Goal: Task Accomplishment & Management: Complete application form

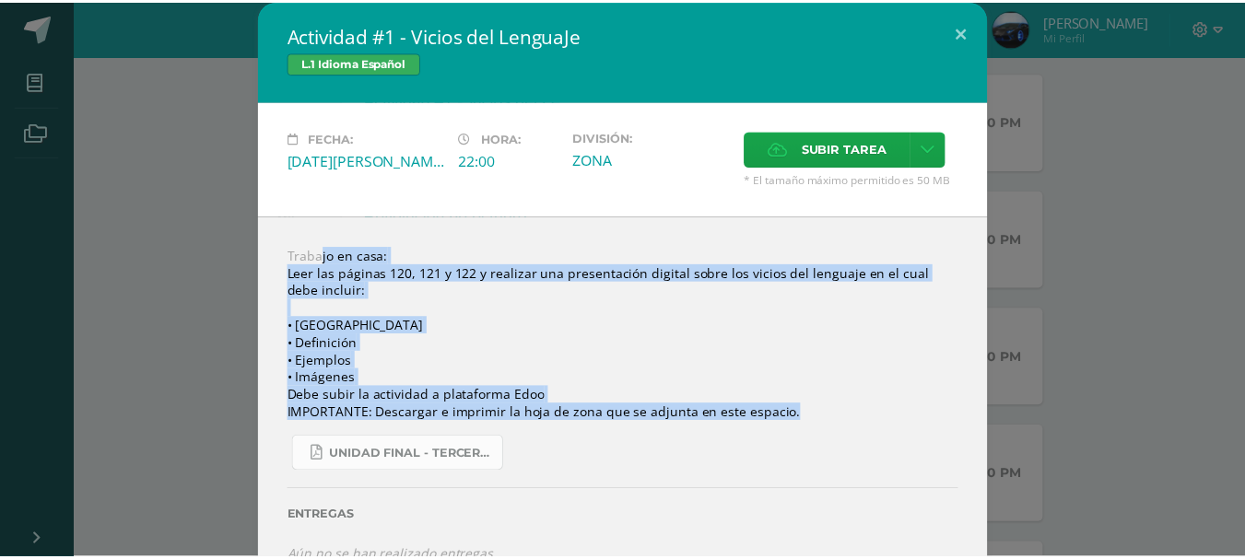
scroll to position [645, 0]
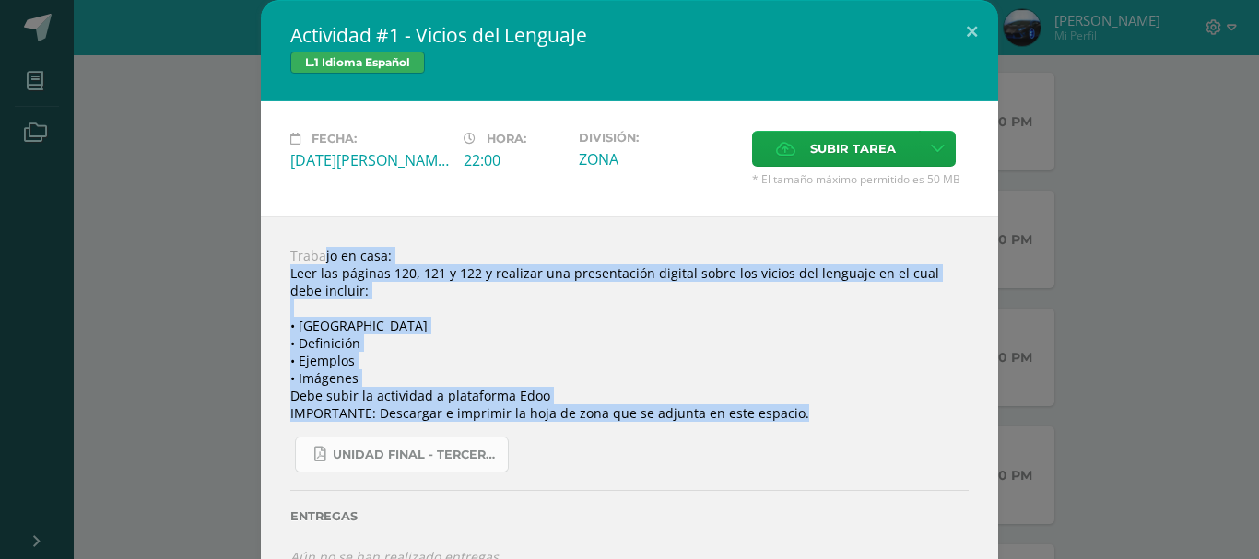
click at [474, 451] on span "UNIDAD FINAL - TERCERO BASICO A-B-C.pdf" at bounding box center [416, 455] width 166 height 15
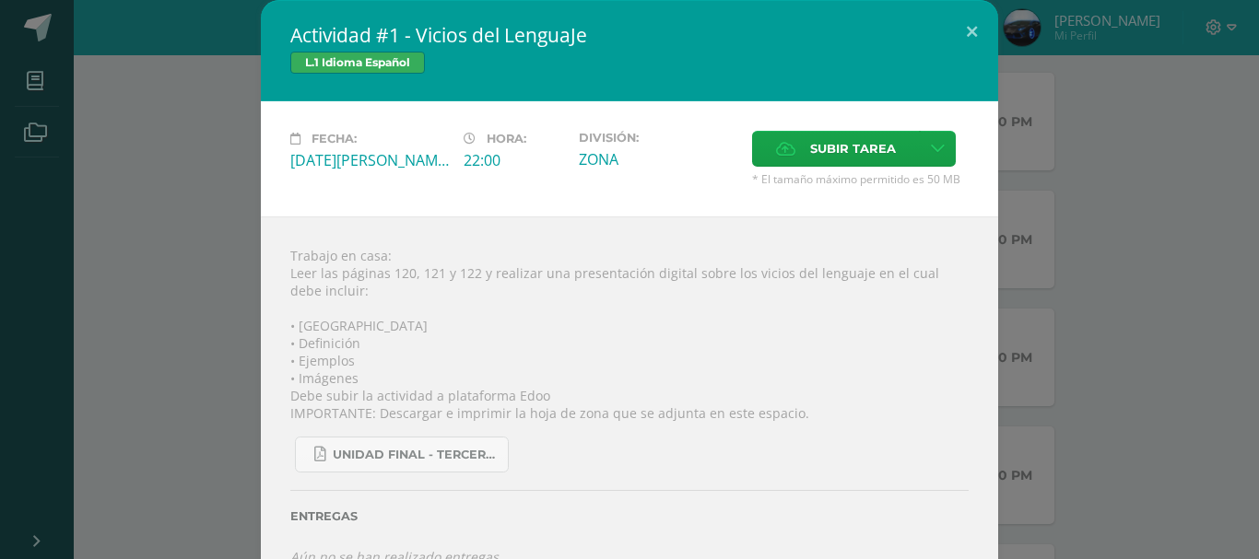
drag, startPoint x: 103, startPoint y: 111, endPoint x: 87, endPoint y: 88, distance: 27.6
click at [102, 110] on div "Actividad #1 - Vicios del LenguaJe L.1 Idioma Español Fecha: [DATE][PERSON_NAME…" at bounding box center [629, 298] width 1244 height 596
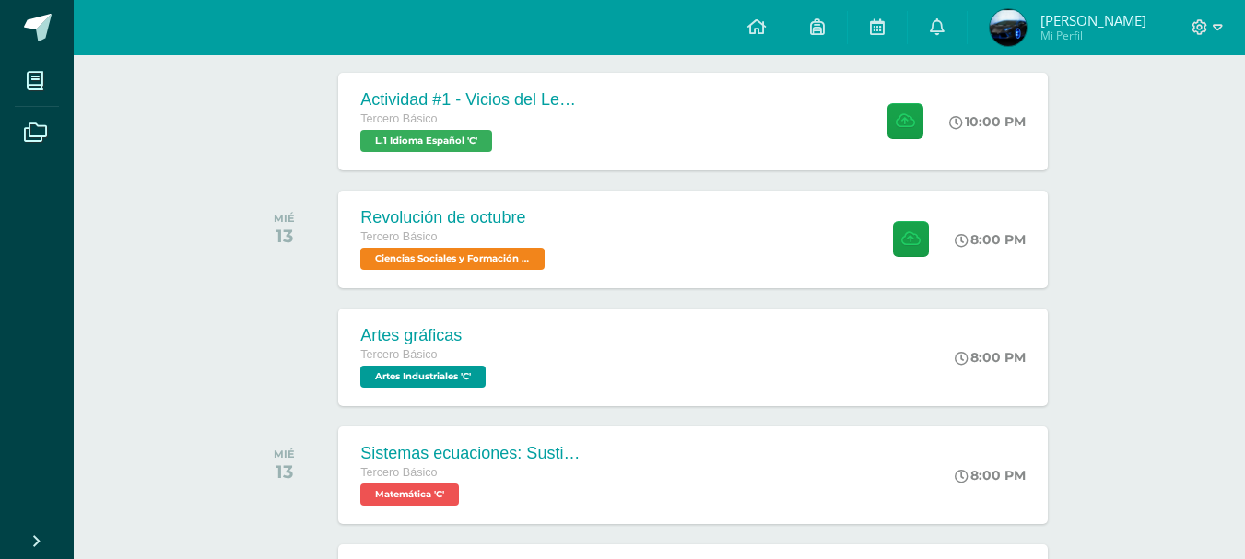
click at [6, 20] on link at bounding box center [37, 27] width 74 height 55
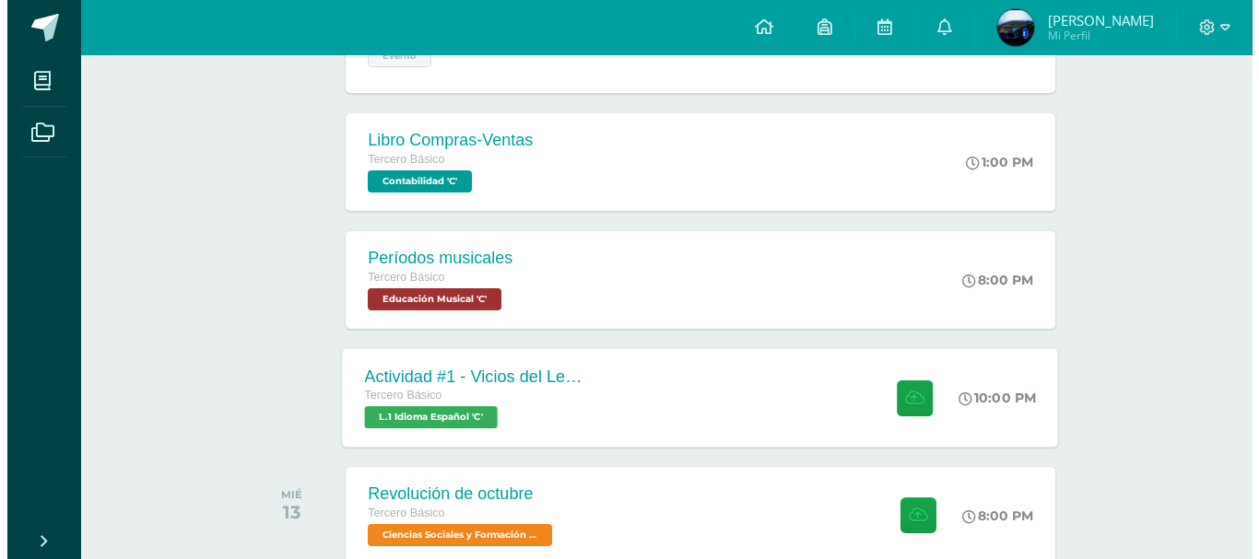
scroll to position [461, 0]
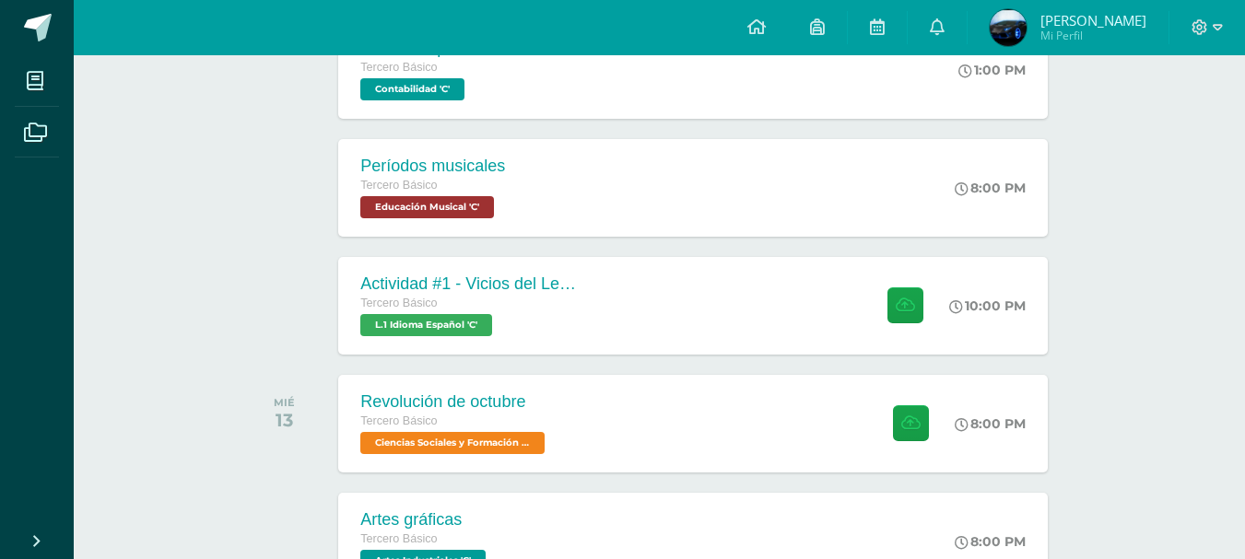
click at [648, 300] on div "Actividad #1 - Vicios del LenguaJe Tercero Básico L.1 Idioma Español 'C' 10:00 …" at bounding box center [693, 305] width 716 height 99
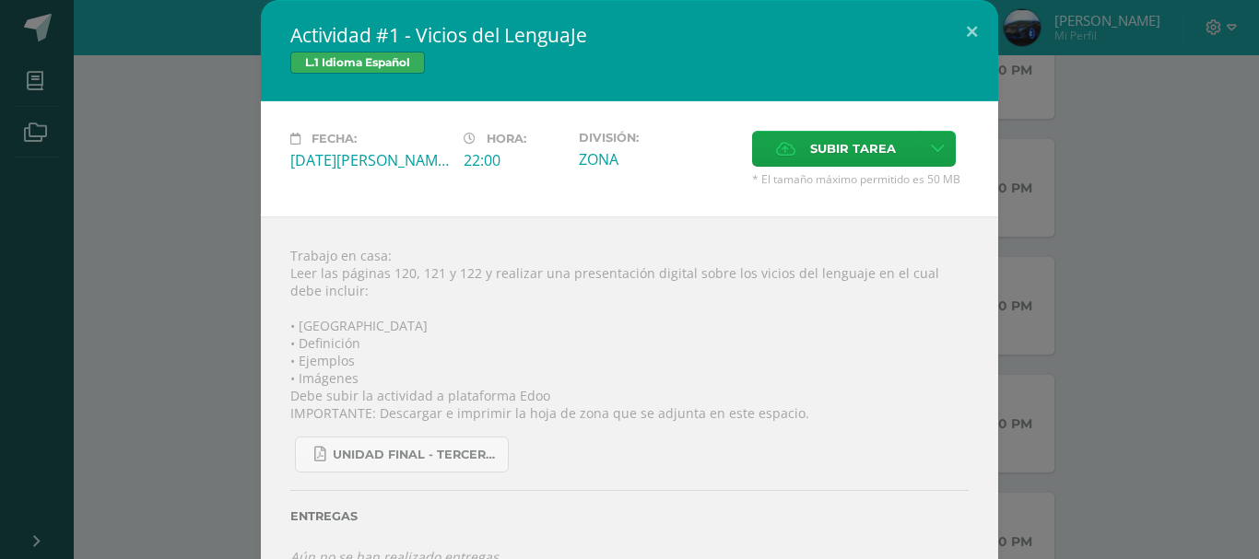
scroll to position [37, 0]
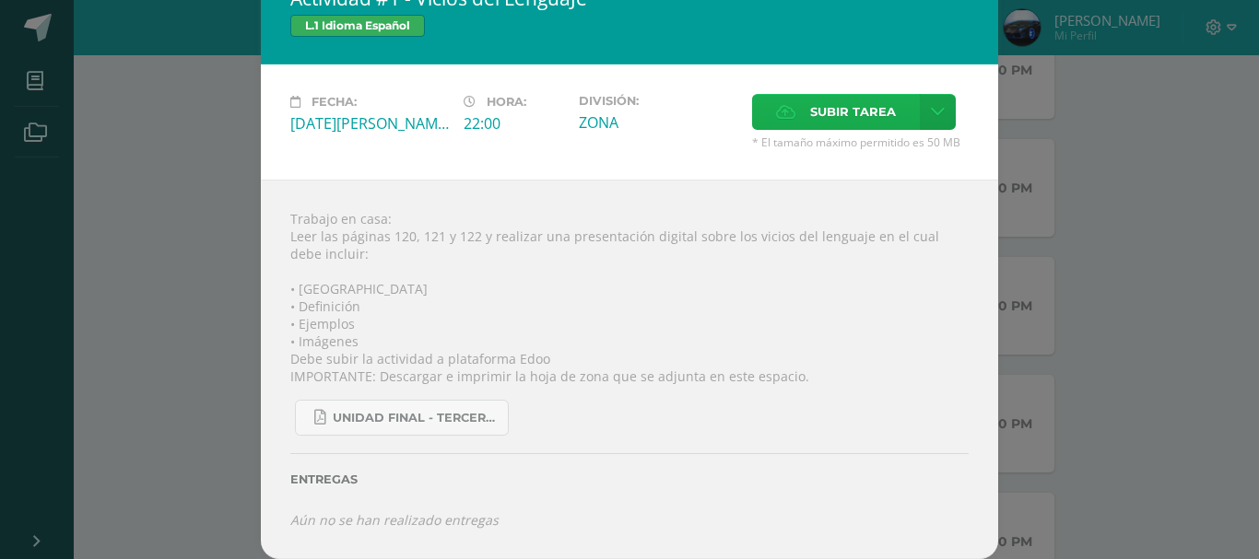
click at [856, 107] on span "Subir tarea" at bounding box center [853, 112] width 86 height 34
click at [0, 0] on input "Subir tarea" at bounding box center [0, 0] width 0 height 0
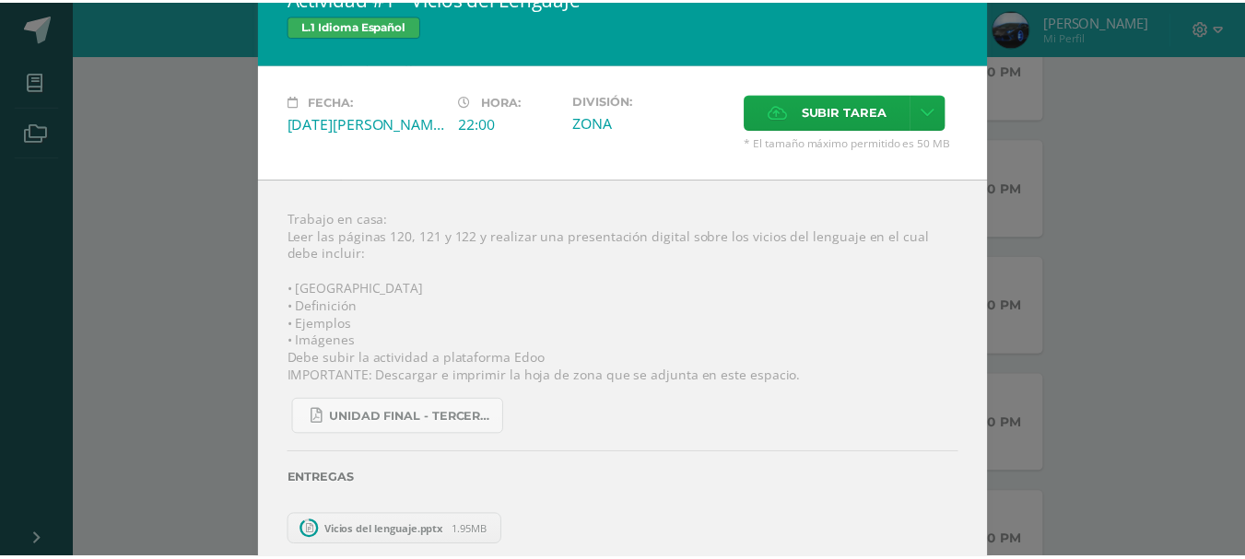
scroll to position [23, 0]
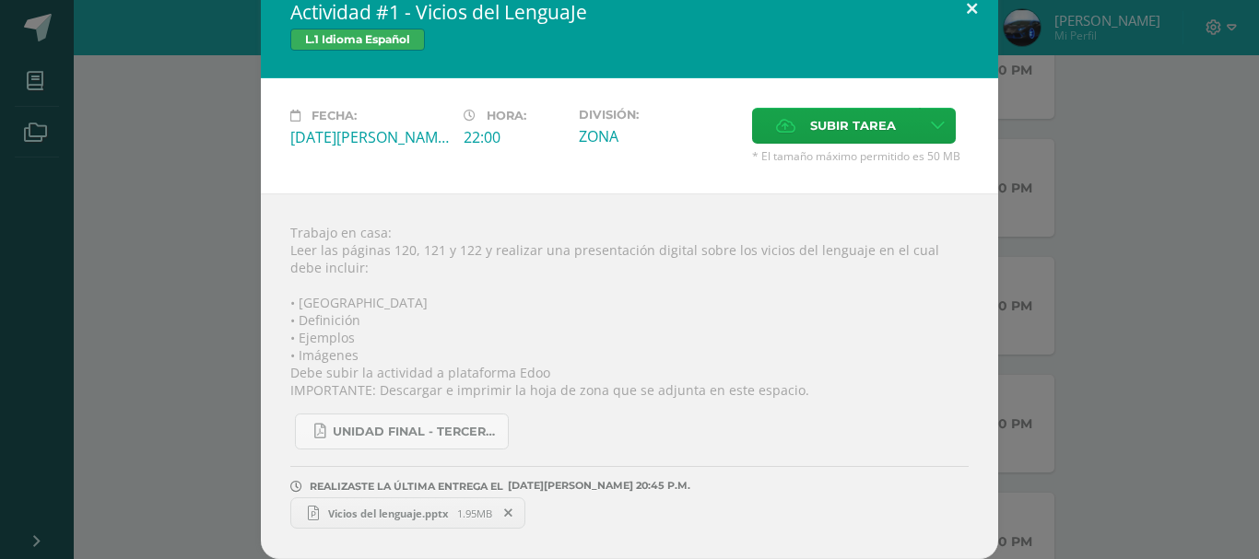
click at [967, 7] on button at bounding box center [971, 8] width 53 height 63
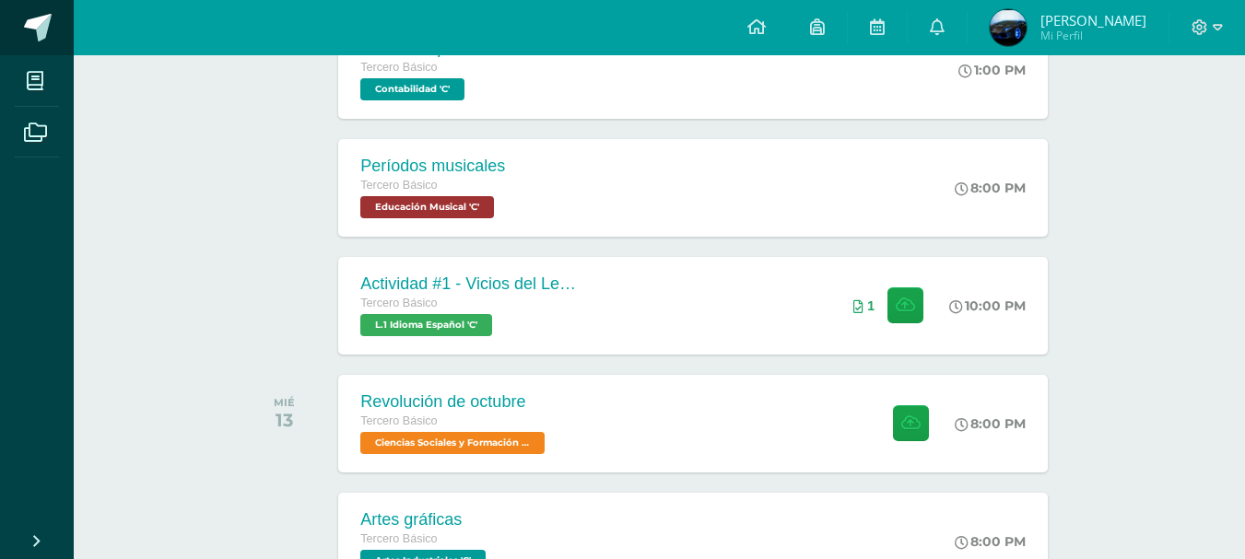
click at [29, 15] on span at bounding box center [38, 28] width 28 height 28
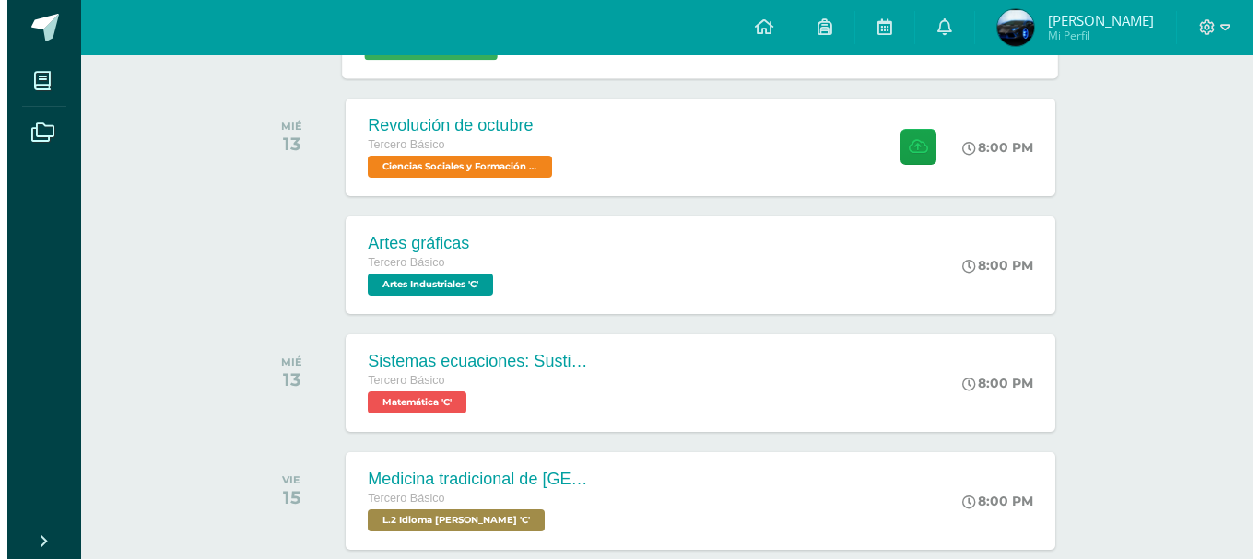
scroll to position [553, 0]
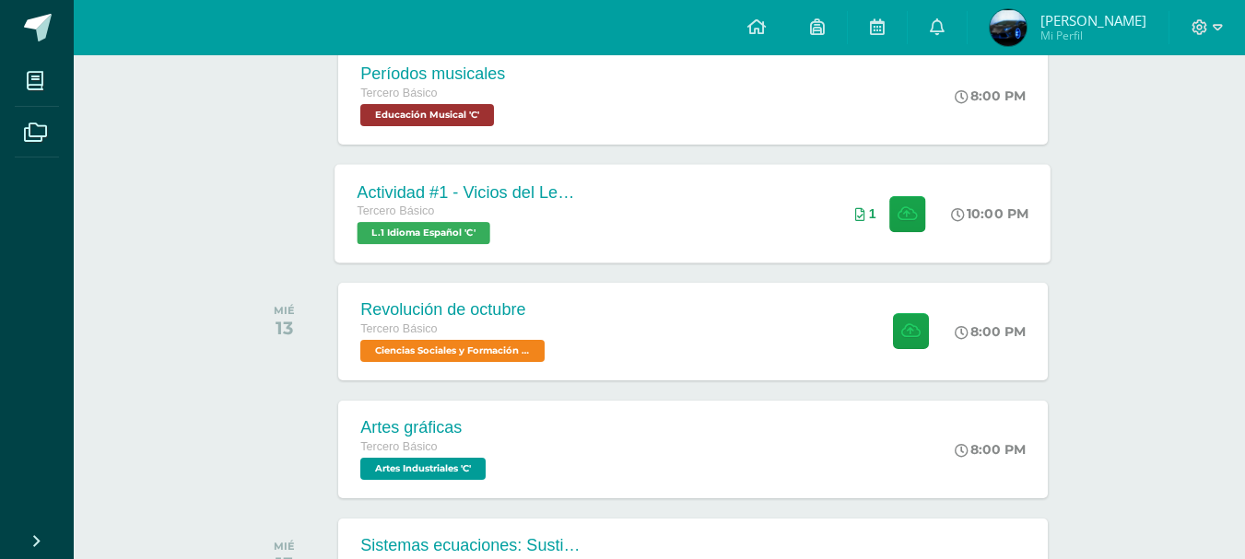
click at [623, 213] on div "Actividad #1 - Vicios del LenguaJe Tercero Básico L.1 Idioma Español 'C' 10:00 …" at bounding box center [693, 213] width 716 height 99
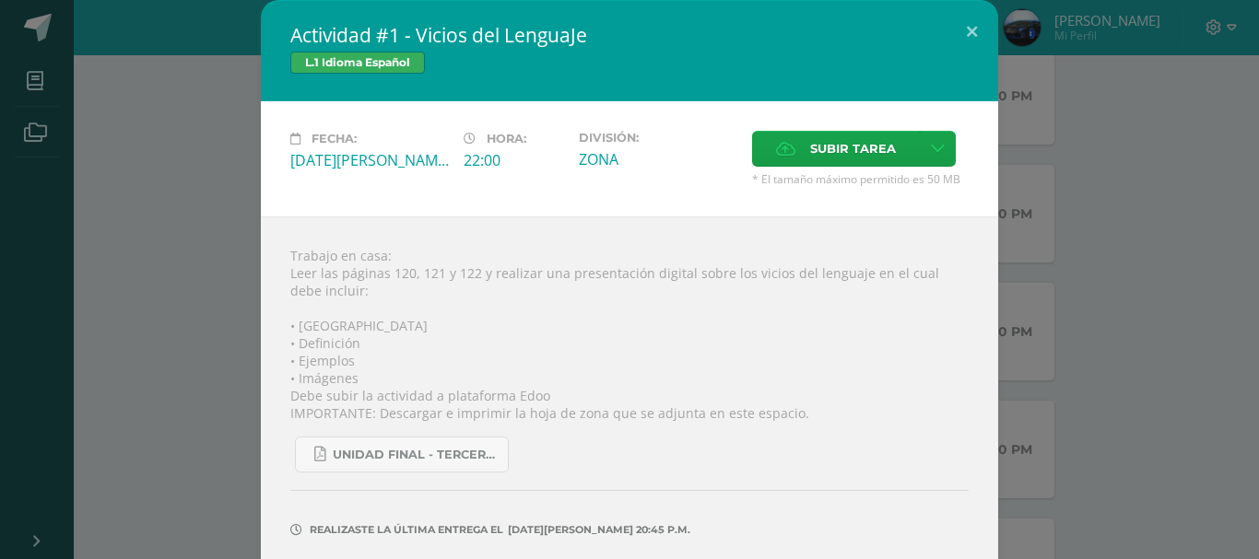
scroll to position [68, 0]
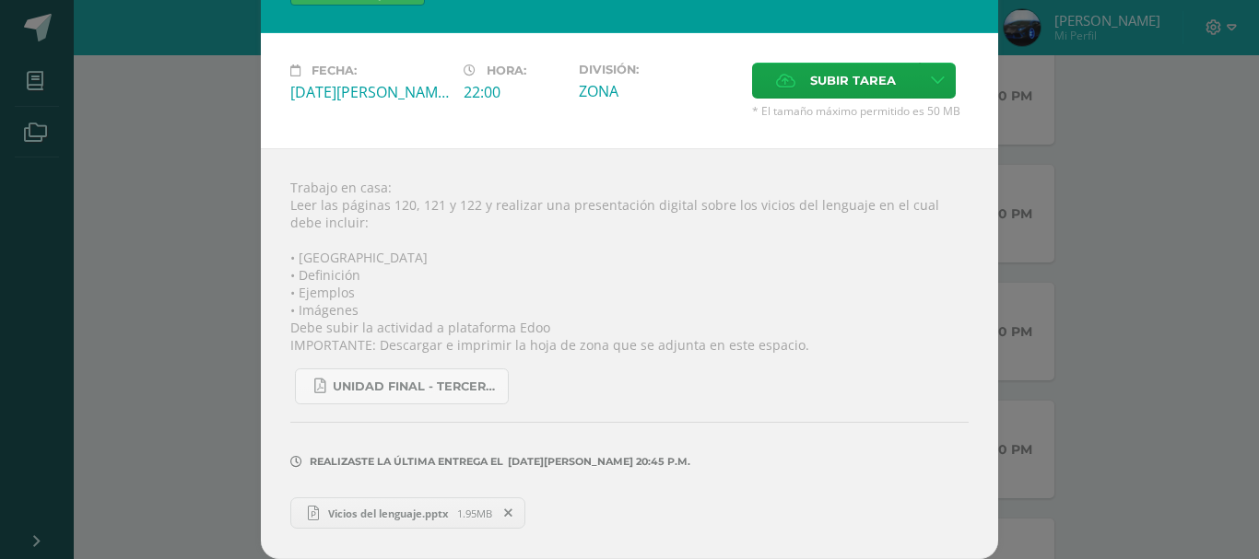
click at [385, 514] on span "Vicios del lenguaje.pptx" at bounding box center [388, 514] width 138 height 14
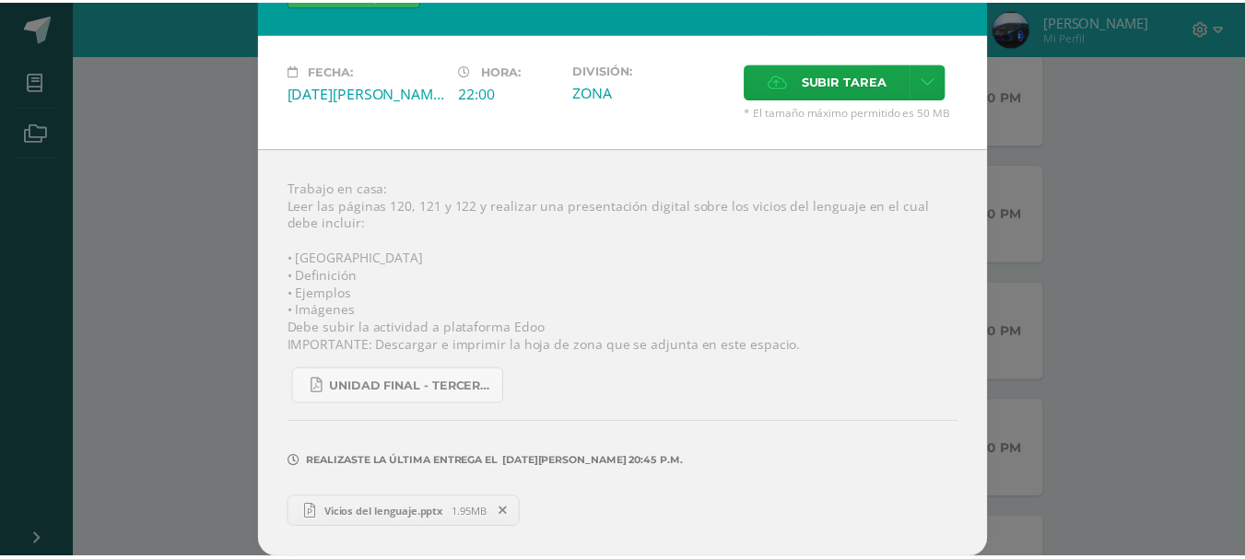
scroll to position [0, 0]
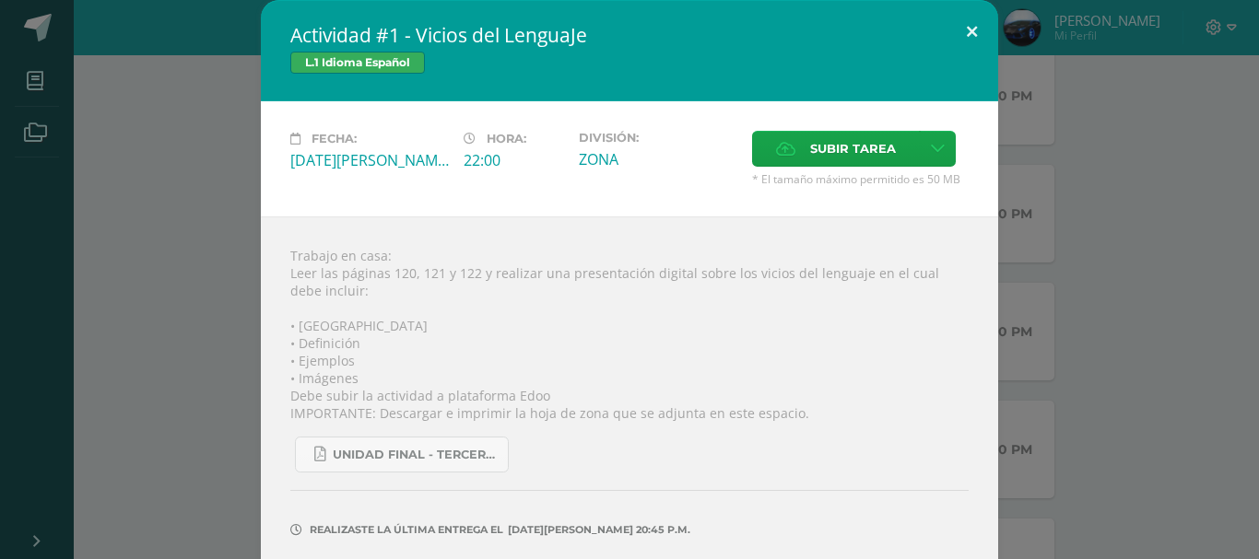
click at [963, 37] on button at bounding box center [971, 31] width 53 height 63
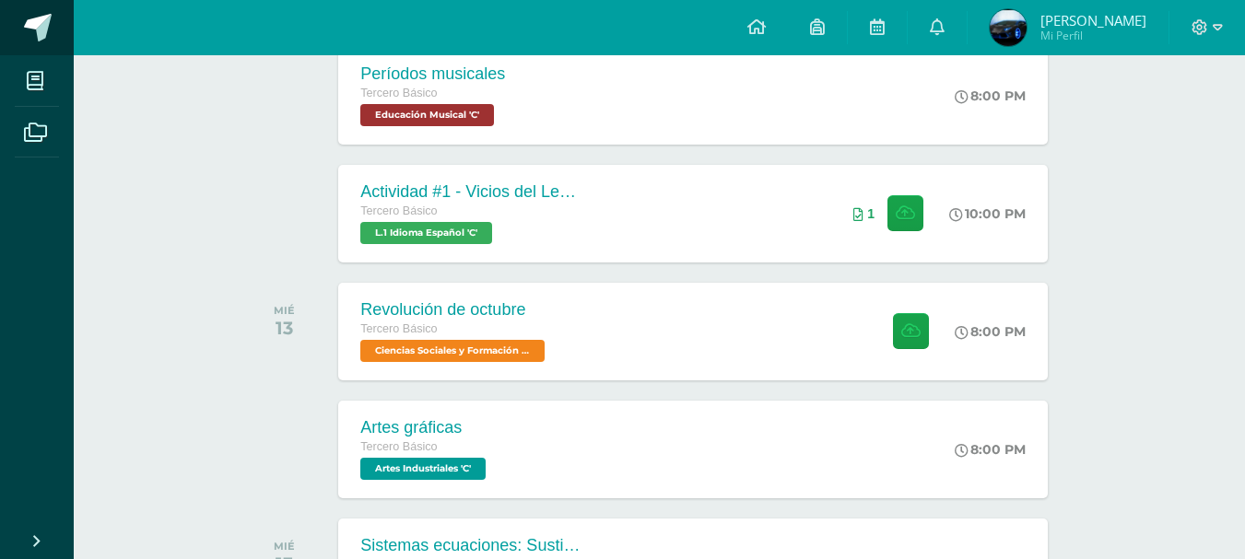
click at [24, 22] on span at bounding box center [38, 28] width 28 height 28
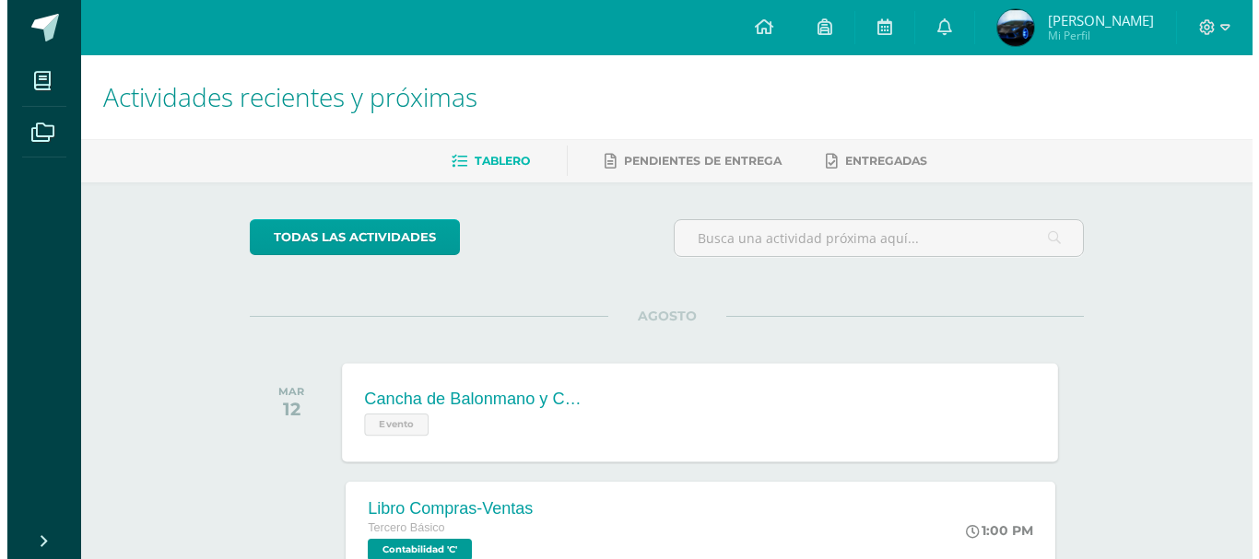
scroll to position [461, 0]
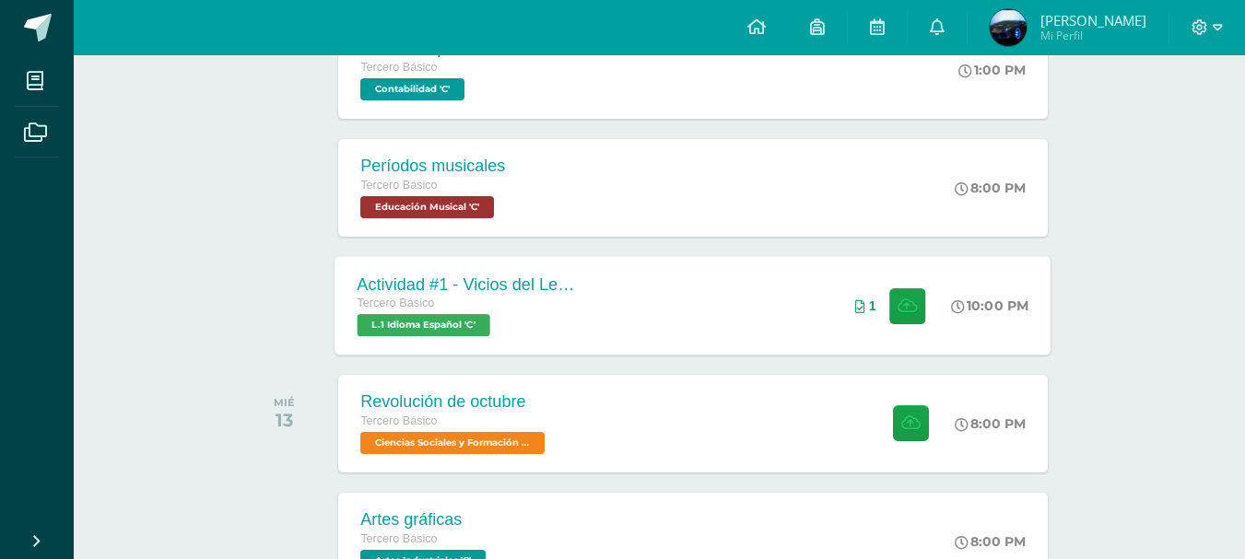
click at [607, 326] on div "Actividad #1 - Vicios del LenguaJe Tercero Básico L.1 Idioma Español 'C' 10:00 …" at bounding box center [693, 305] width 716 height 99
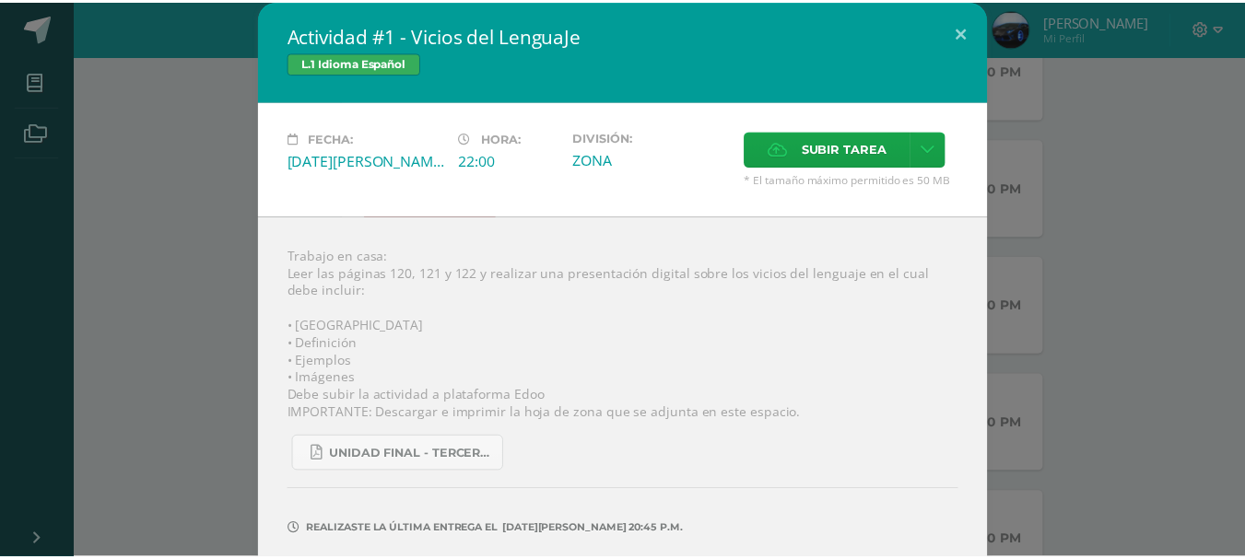
scroll to position [68, 0]
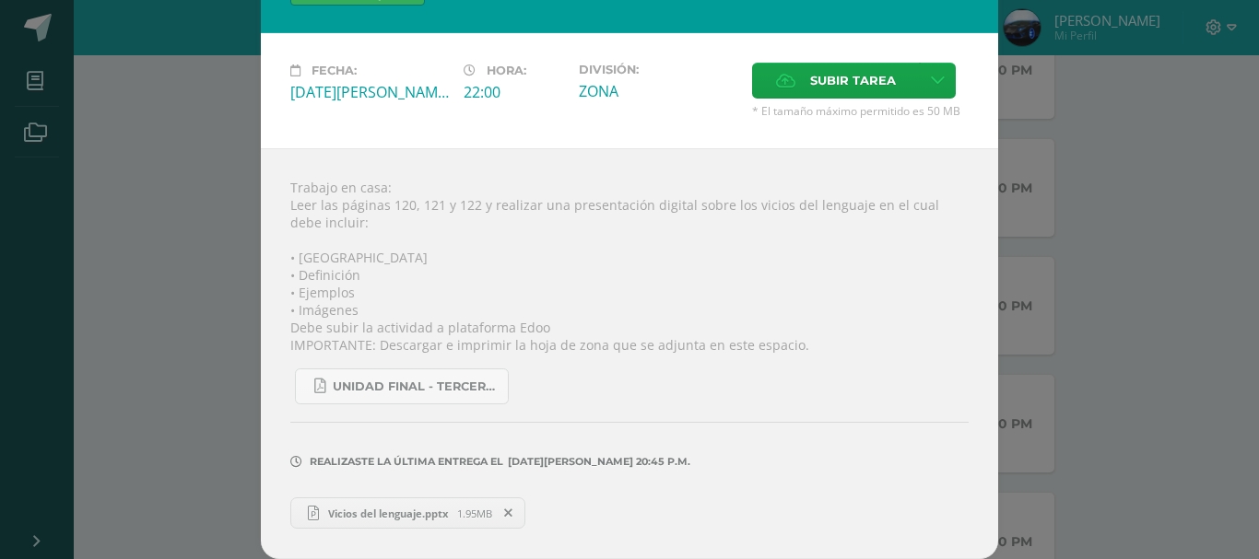
click at [1100, 330] on div "Actividad #1 - Vicios del LenguaJe L.1 Idioma Español Fecha: [DATE][PERSON_NAME…" at bounding box center [629, 245] width 1244 height 627
